Goal: Obtain resource: Obtain resource

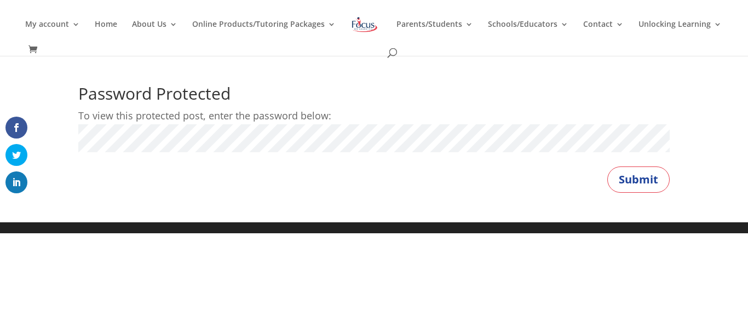
click at [608, 167] on button "Submit" at bounding box center [639, 180] width 62 height 26
click at [625, 174] on button "Submit" at bounding box center [639, 180] width 62 height 26
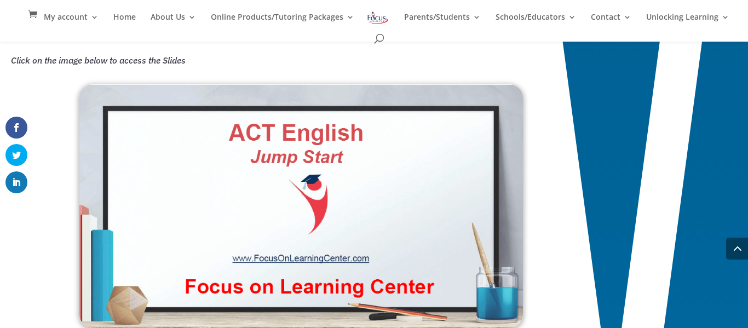
scroll to position [819, 0]
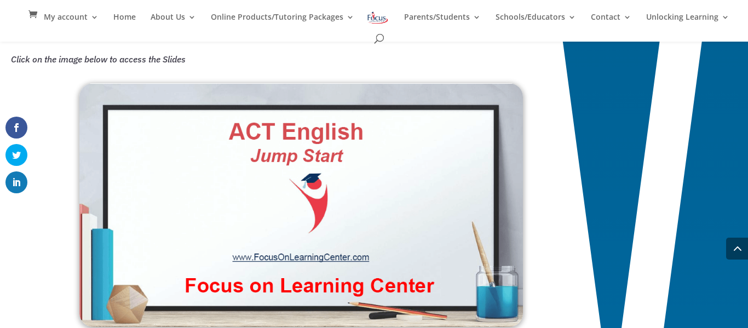
click at [175, 71] on div "Unlock Your ACT Success Jump Start Resources PowerPoint Slides for the English …" at bounding box center [301, 314] width 592 height 1968
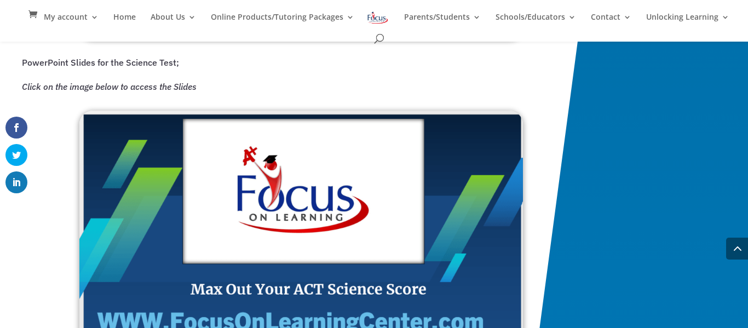
scroll to position [1753, 0]
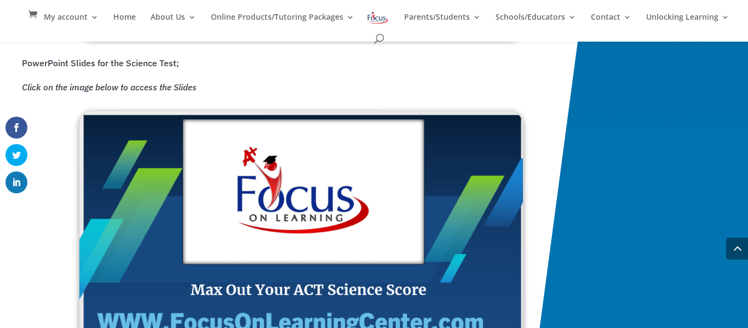
click at [144, 250] on img at bounding box center [301, 237] width 444 height 253
